Goal: Task Accomplishment & Management: Use online tool/utility

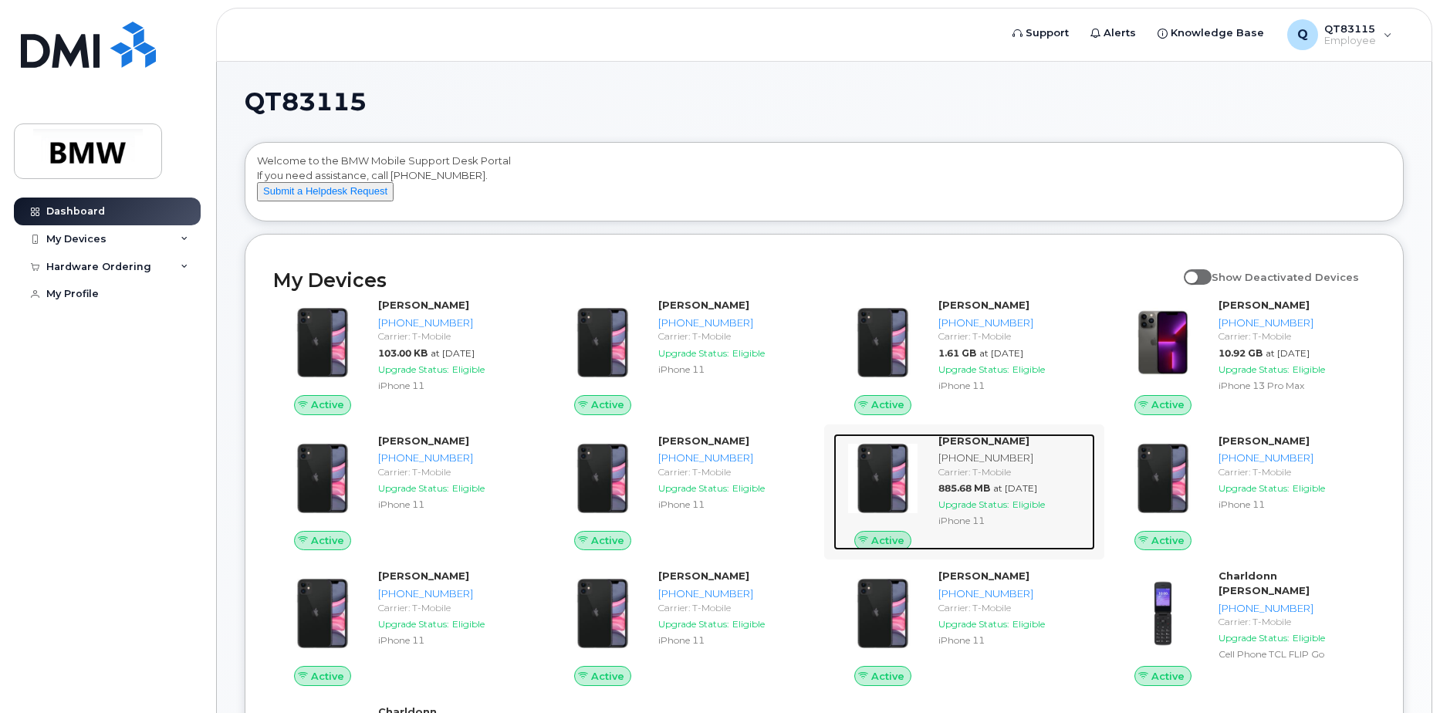
click at [1002, 447] on strong "[PERSON_NAME]" at bounding box center [984, 441] width 91 height 12
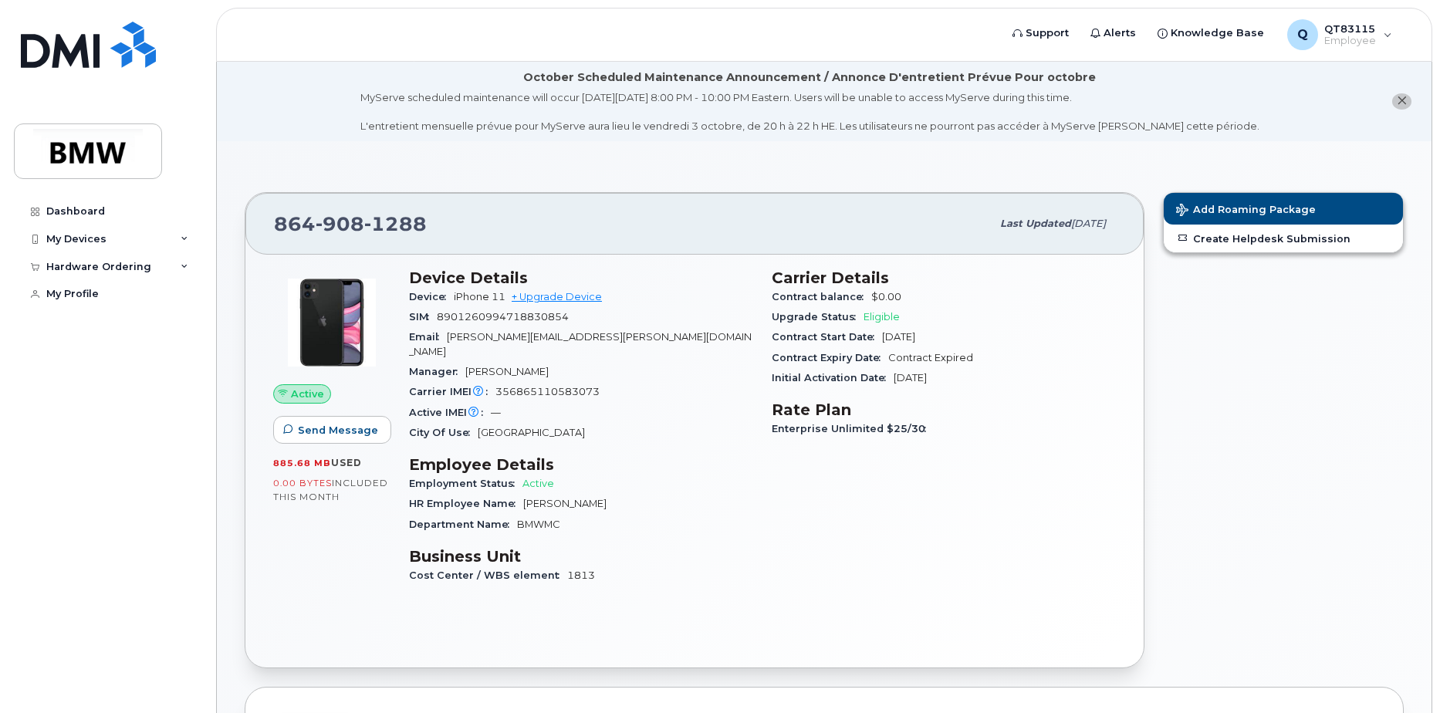
click at [472, 455] on h3 "Employee Details" at bounding box center [581, 464] width 344 height 19
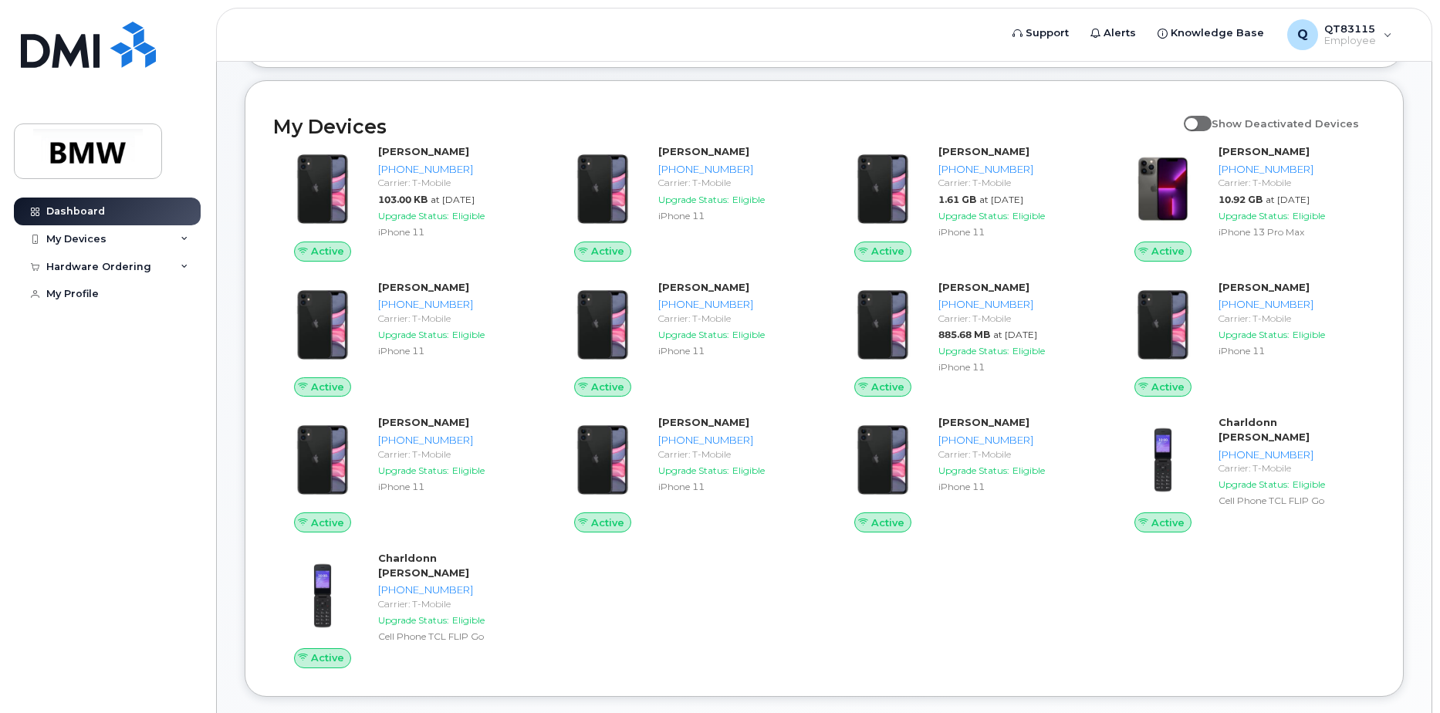
scroll to position [154, 0]
click at [184, 246] on div "My Devices" at bounding box center [107, 239] width 187 height 28
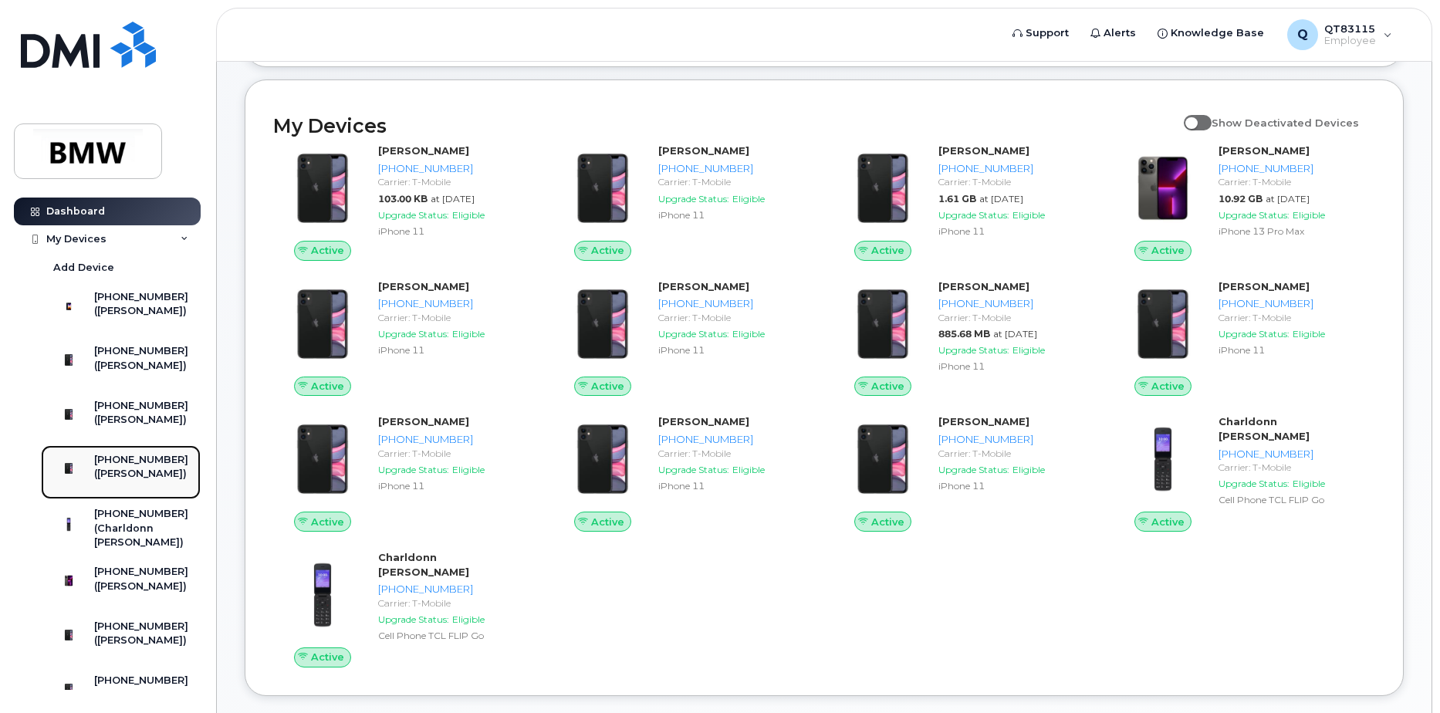
click at [140, 481] on div "([PERSON_NAME])" at bounding box center [141, 474] width 94 height 14
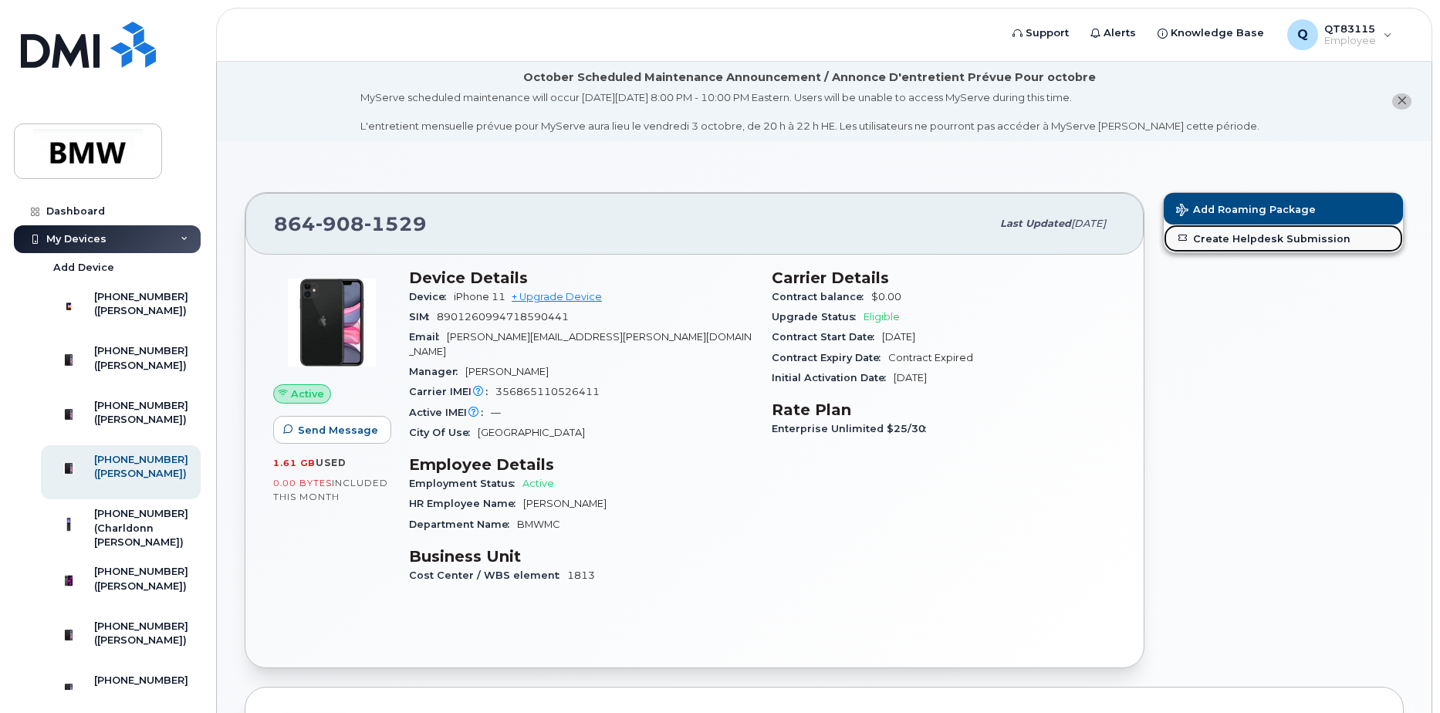
click at [1264, 245] on link "Create Helpdesk Submission" at bounding box center [1283, 239] width 239 height 28
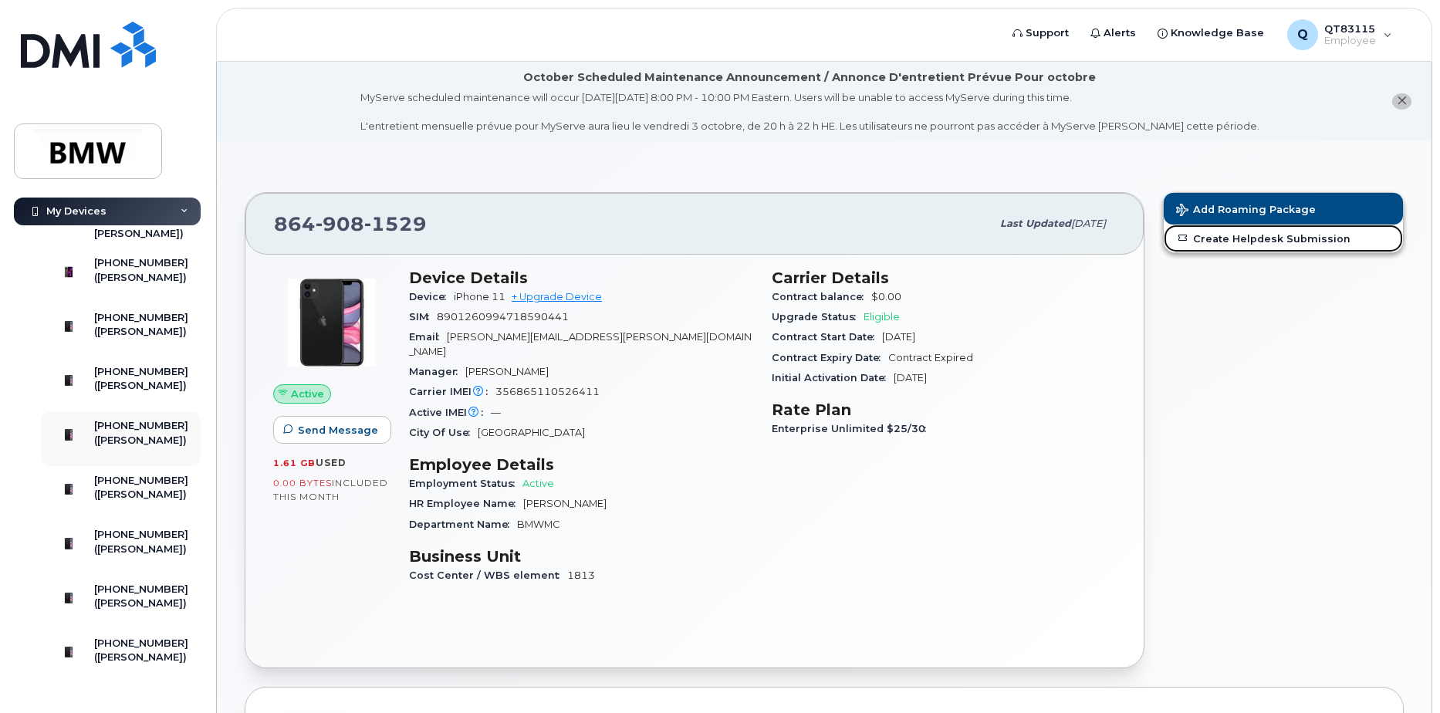
scroll to position [386, 0]
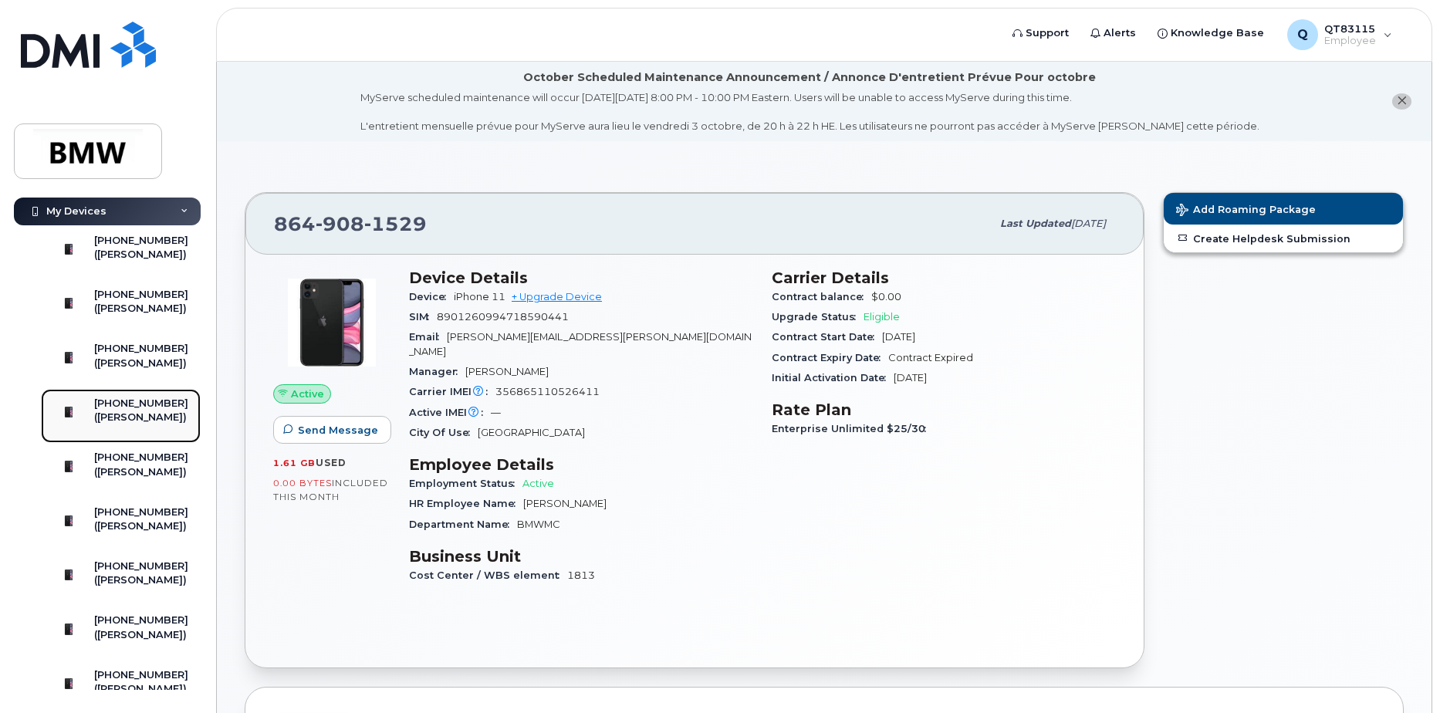
click at [132, 425] on div "([PERSON_NAME])" at bounding box center [141, 418] width 94 height 14
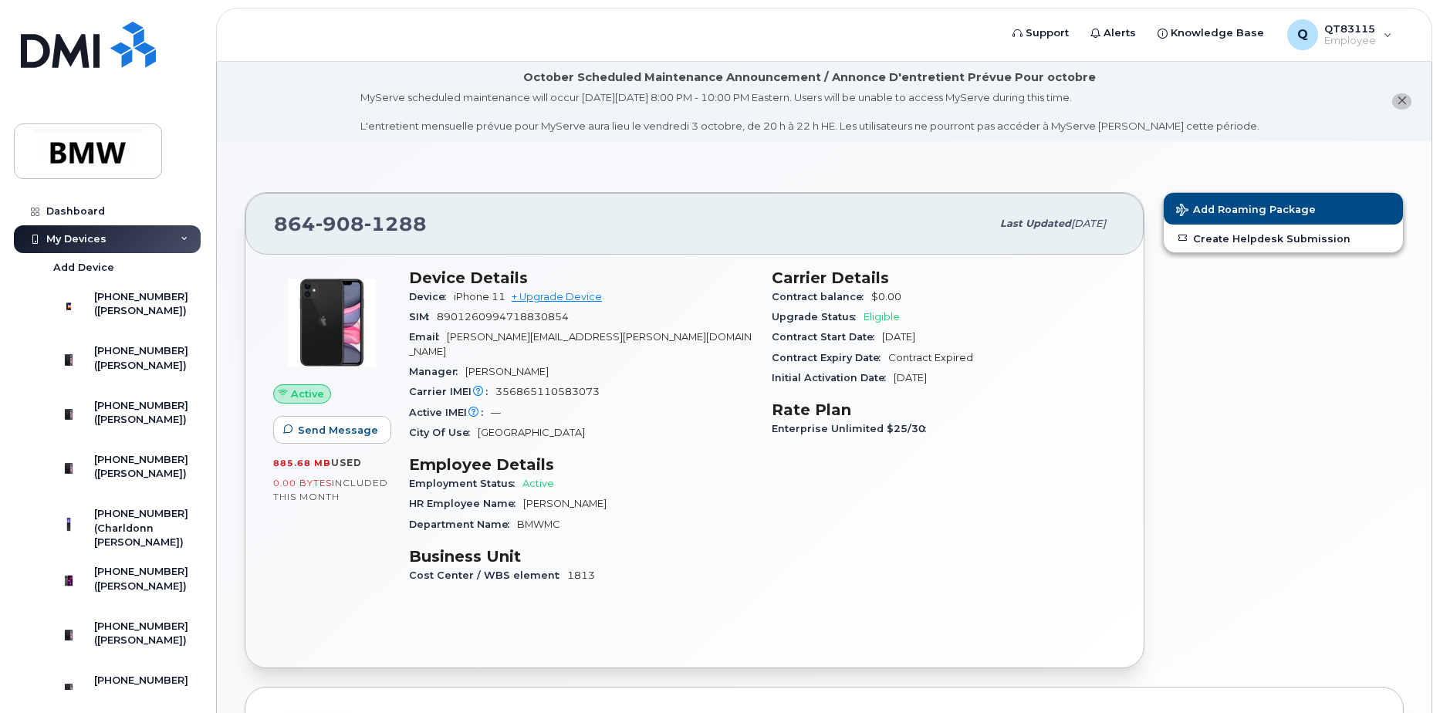
click at [394, 223] on span "1288" at bounding box center [395, 223] width 63 height 23
click at [435, 271] on h3 "Device Details" at bounding box center [581, 278] width 344 height 19
click at [1319, 241] on link "Create Helpdesk Submission" at bounding box center [1283, 239] width 239 height 28
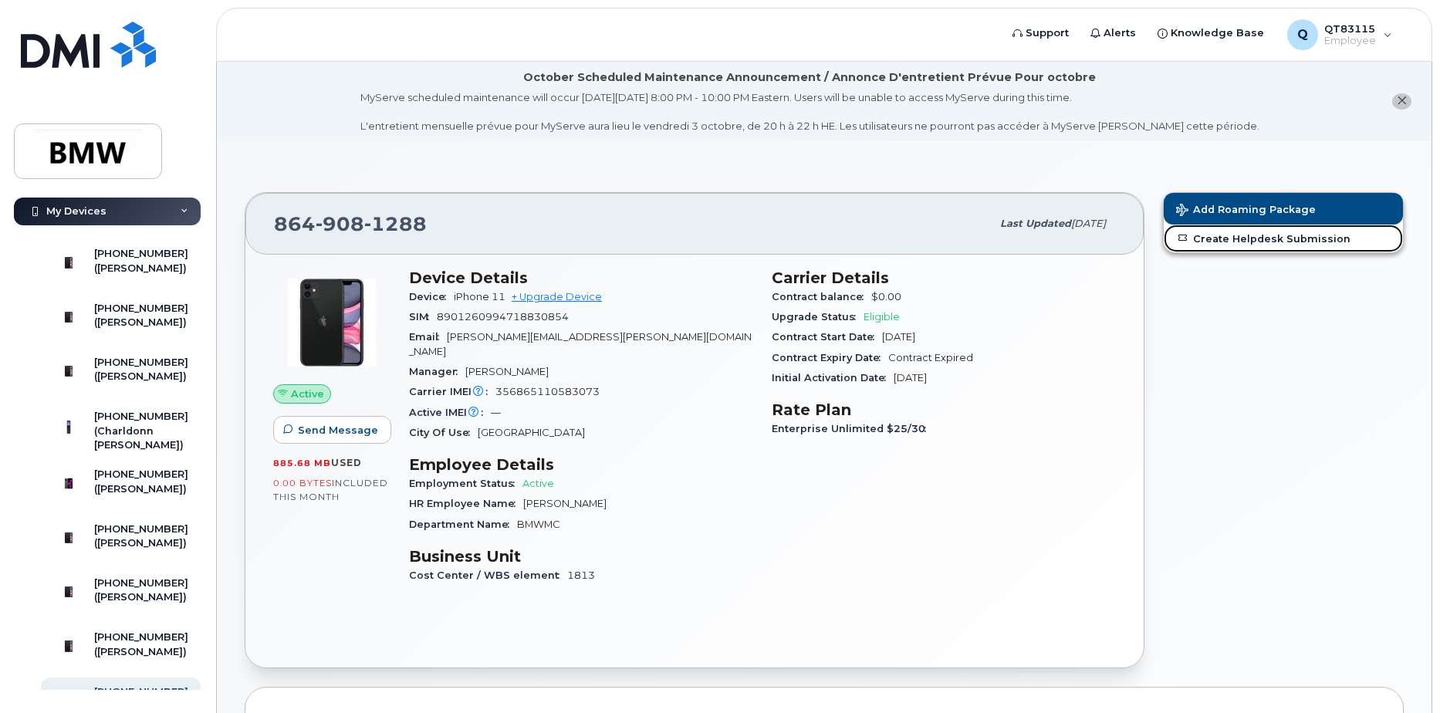
scroll to position [96, 0]
drag, startPoint x: 85, startPoint y: 215, endPoint x: 71, endPoint y: 210, distance: 14.6
click at [71, 210] on div "My Devices" at bounding box center [76, 211] width 60 height 12
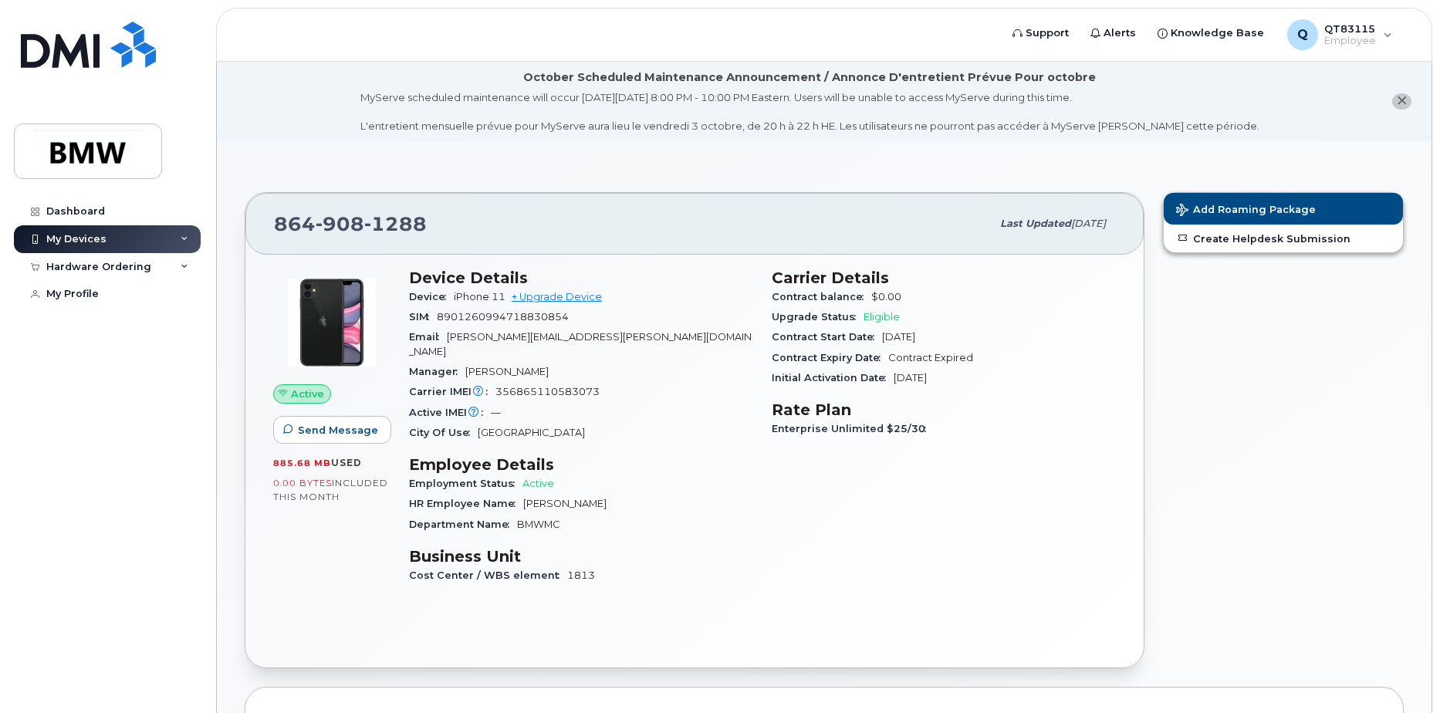
click at [78, 235] on div "My Devices" at bounding box center [76, 239] width 60 height 12
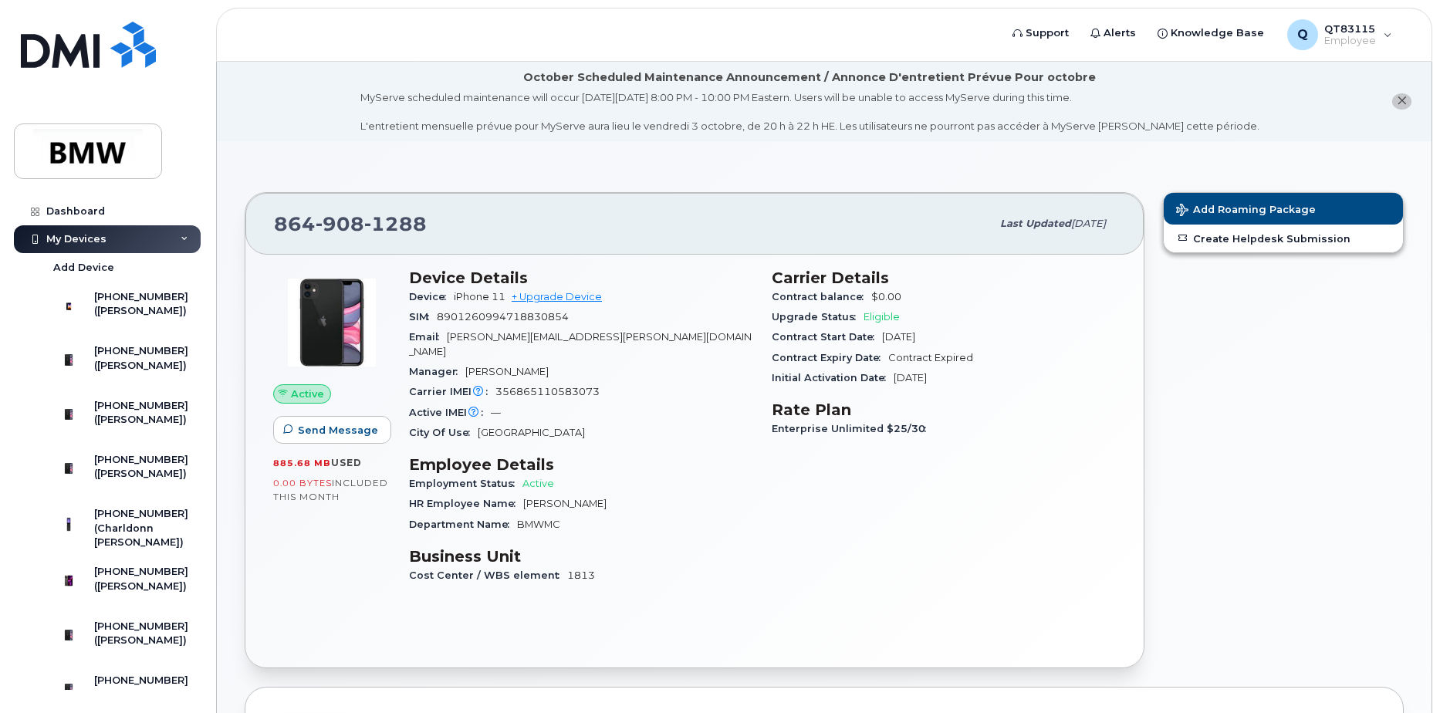
click at [78, 235] on div "My Devices" at bounding box center [76, 239] width 60 height 12
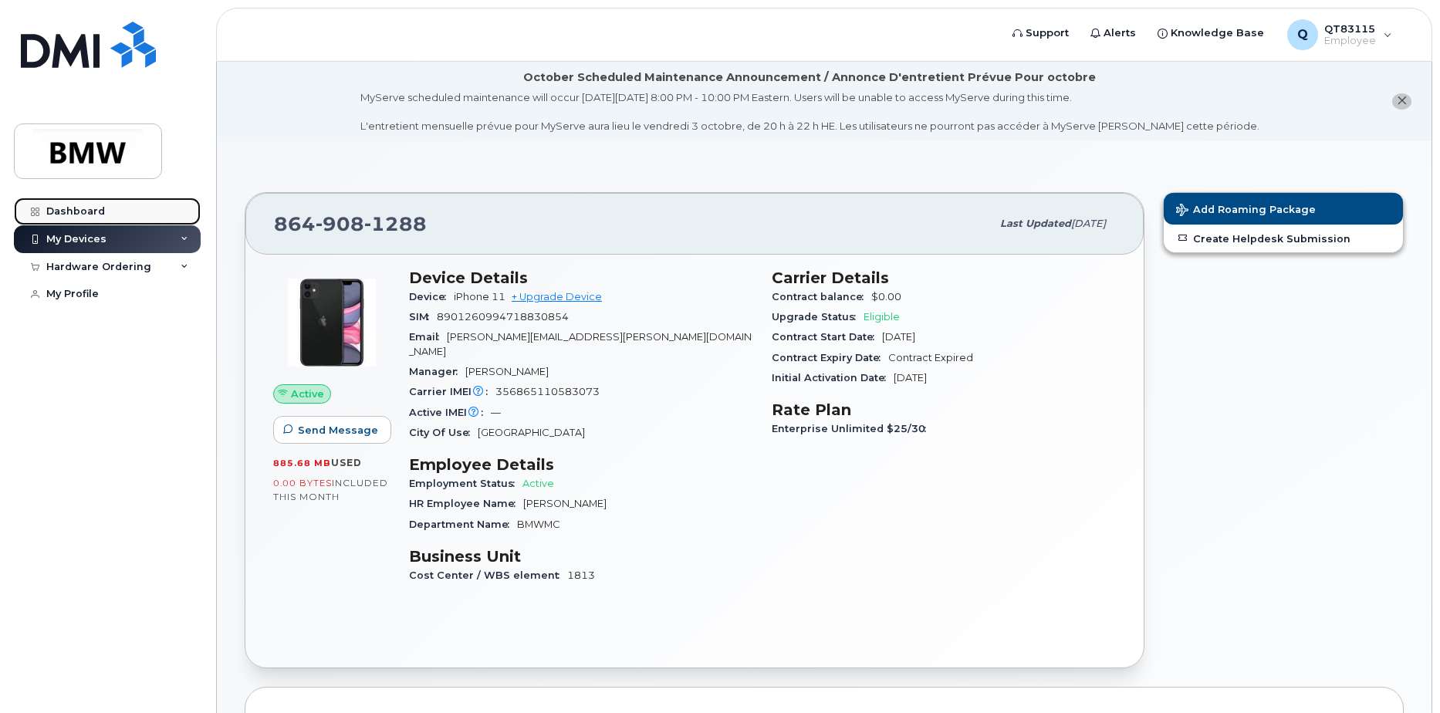
click at [76, 215] on div "Dashboard" at bounding box center [75, 211] width 59 height 12
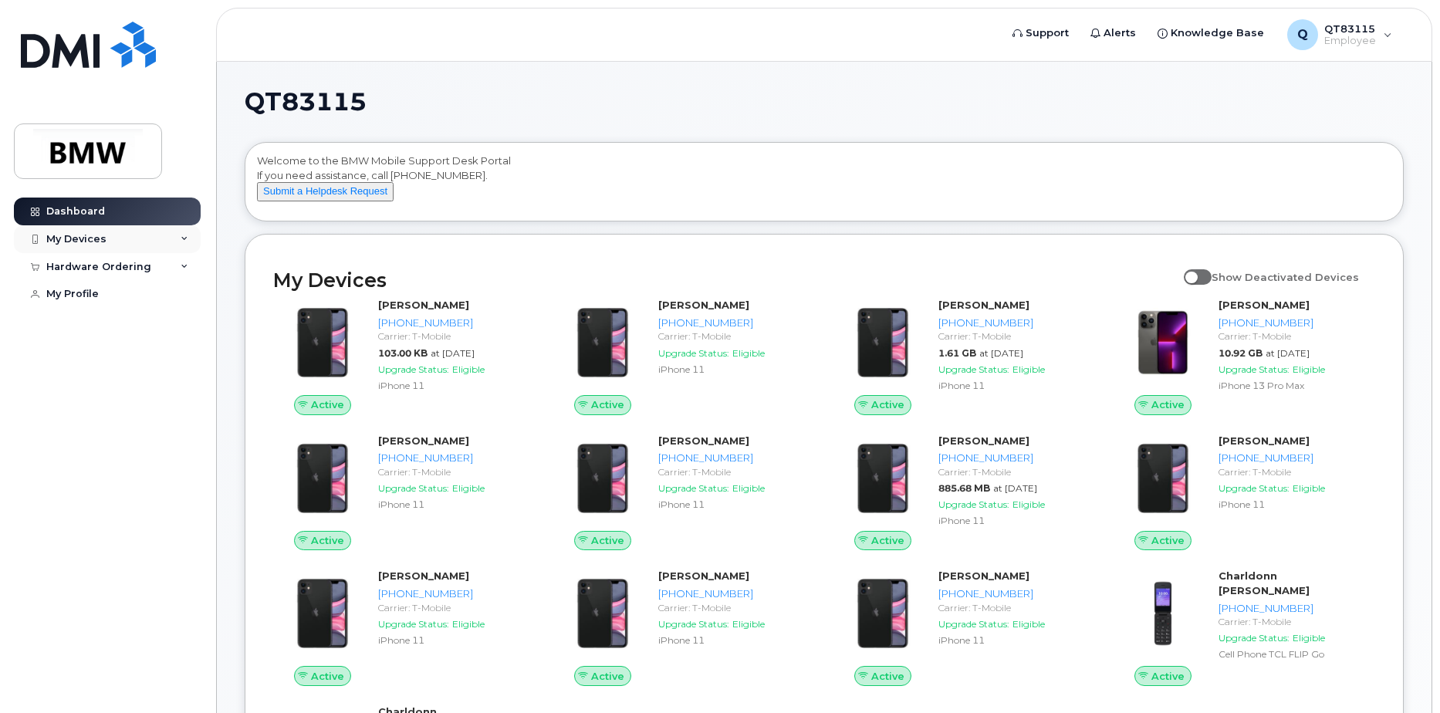
click at [182, 243] on div "My Devices" at bounding box center [107, 239] width 187 height 28
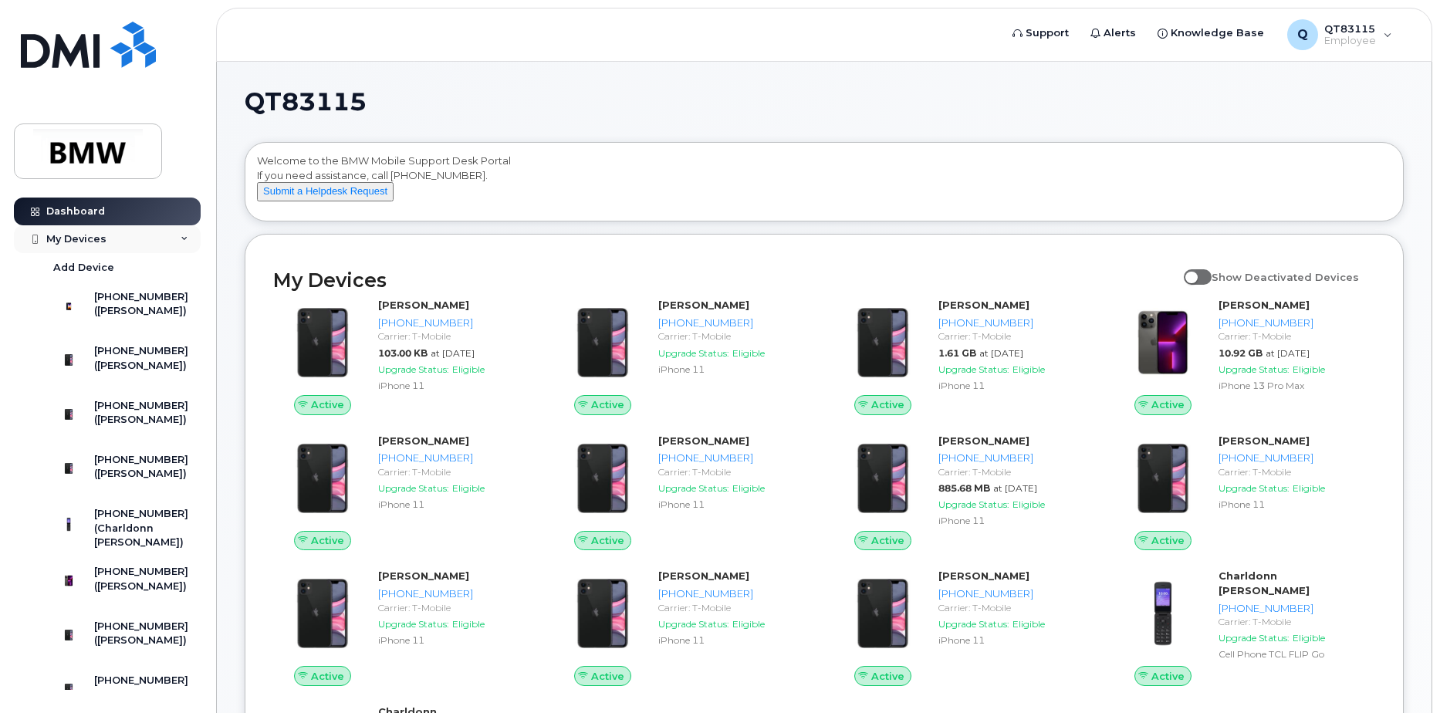
click at [182, 243] on div "My Devices" at bounding box center [107, 239] width 187 height 28
